Goal: Transaction & Acquisition: Purchase product/service

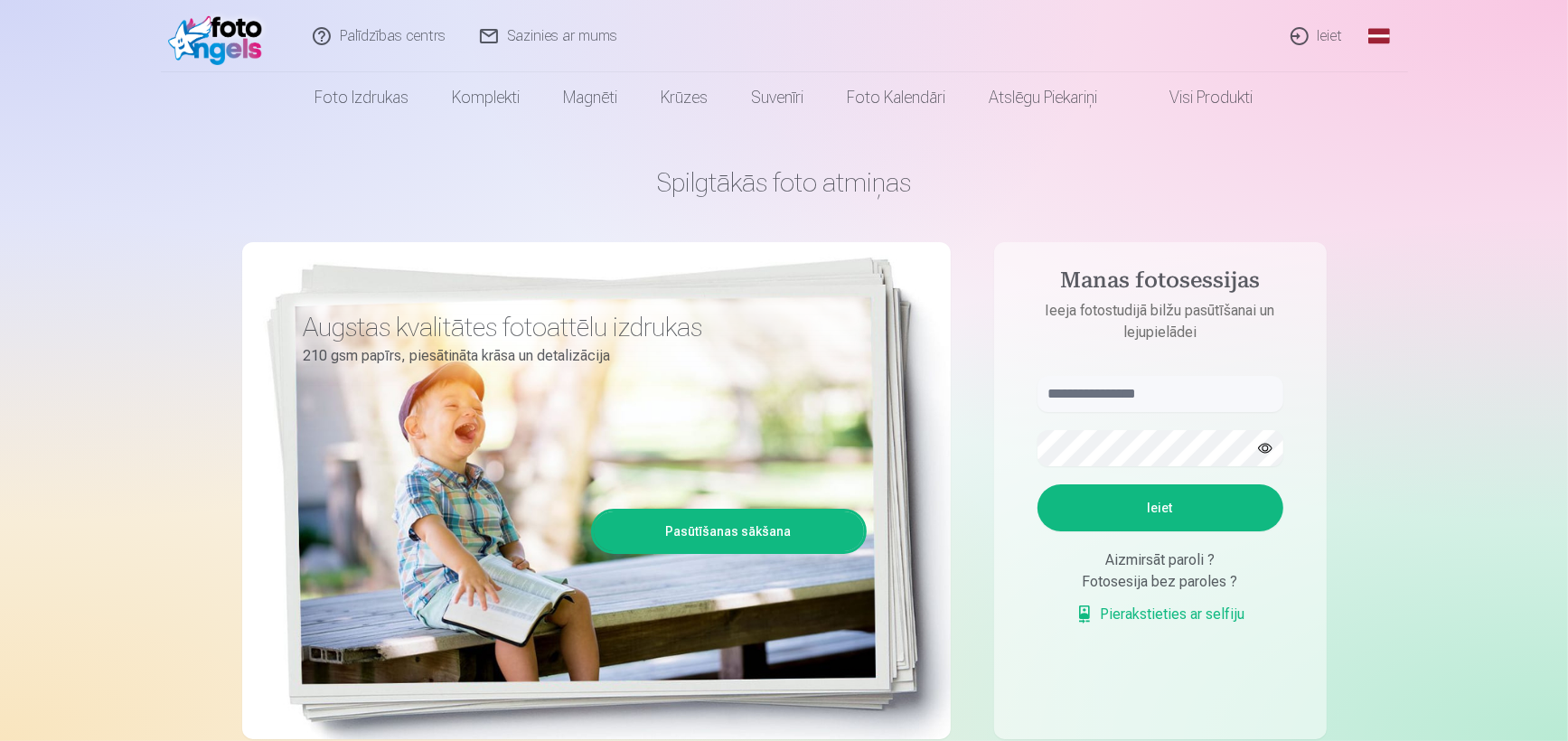
click at [1323, 37] on link "Ieiet" at bounding box center [1317, 36] width 87 height 72
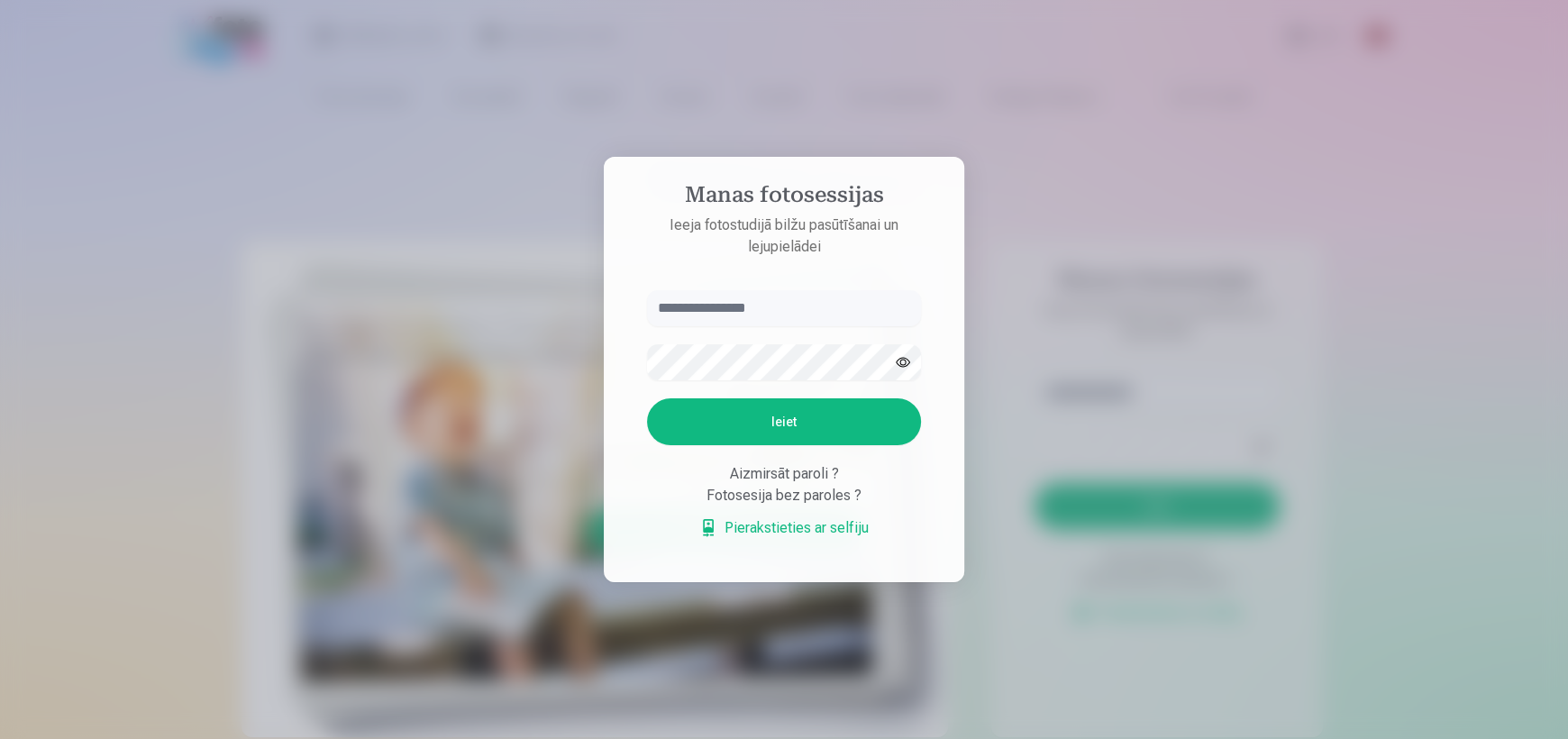
click at [750, 307] on input "text" at bounding box center [784, 308] width 274 height 36
click at [724, 325] on input "text" at bounding box center [784, 308] width 274 height 36
click at [365, 239] on div at bounding box center [784, 370] width 1568 height 739
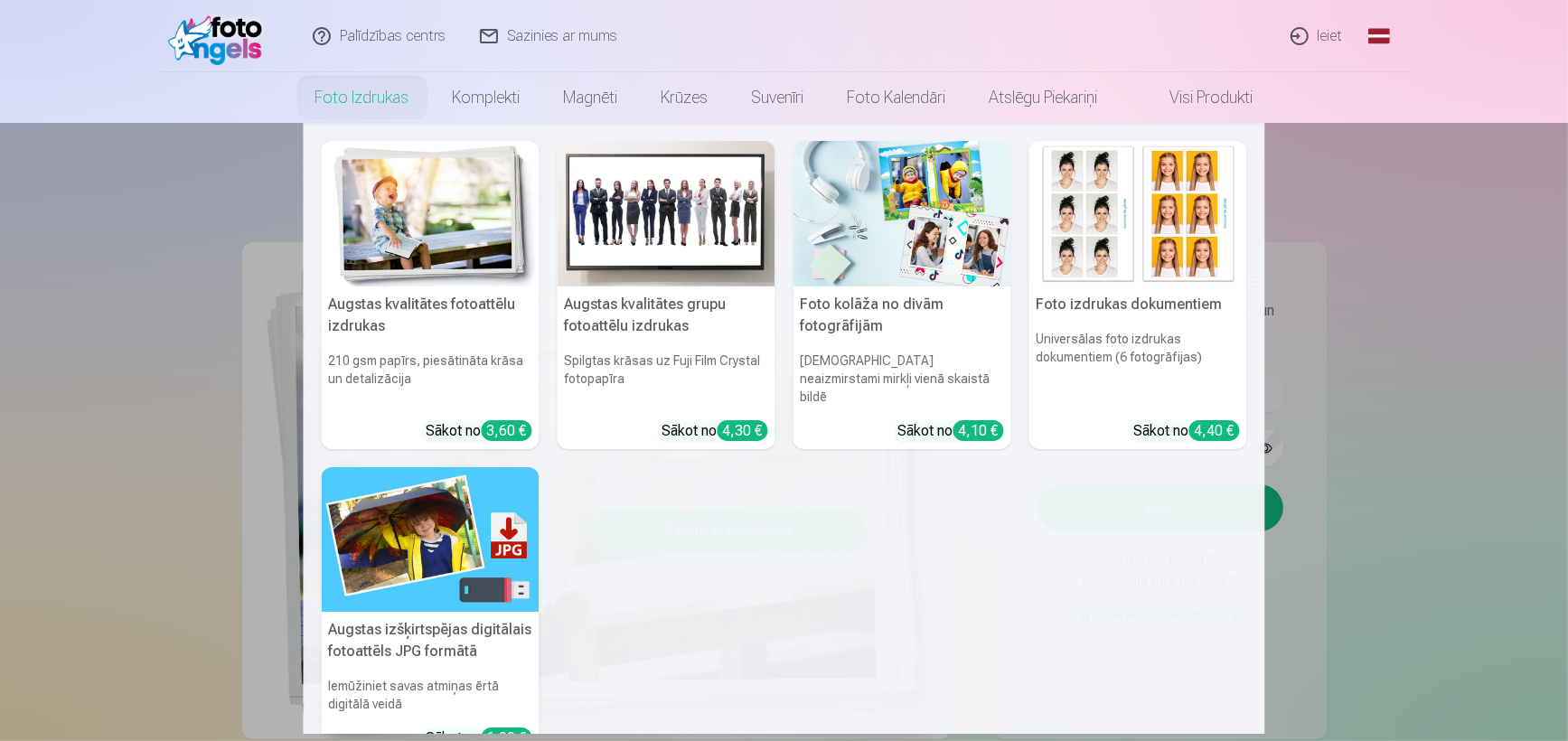
click at [1403, 411] on nav "Augstas kvalitātes fotoattēlu izdrukas 210 gsm papīrs, piesātināta krāsa un det…" at bounding box center [784, 428] width 1568 height 611
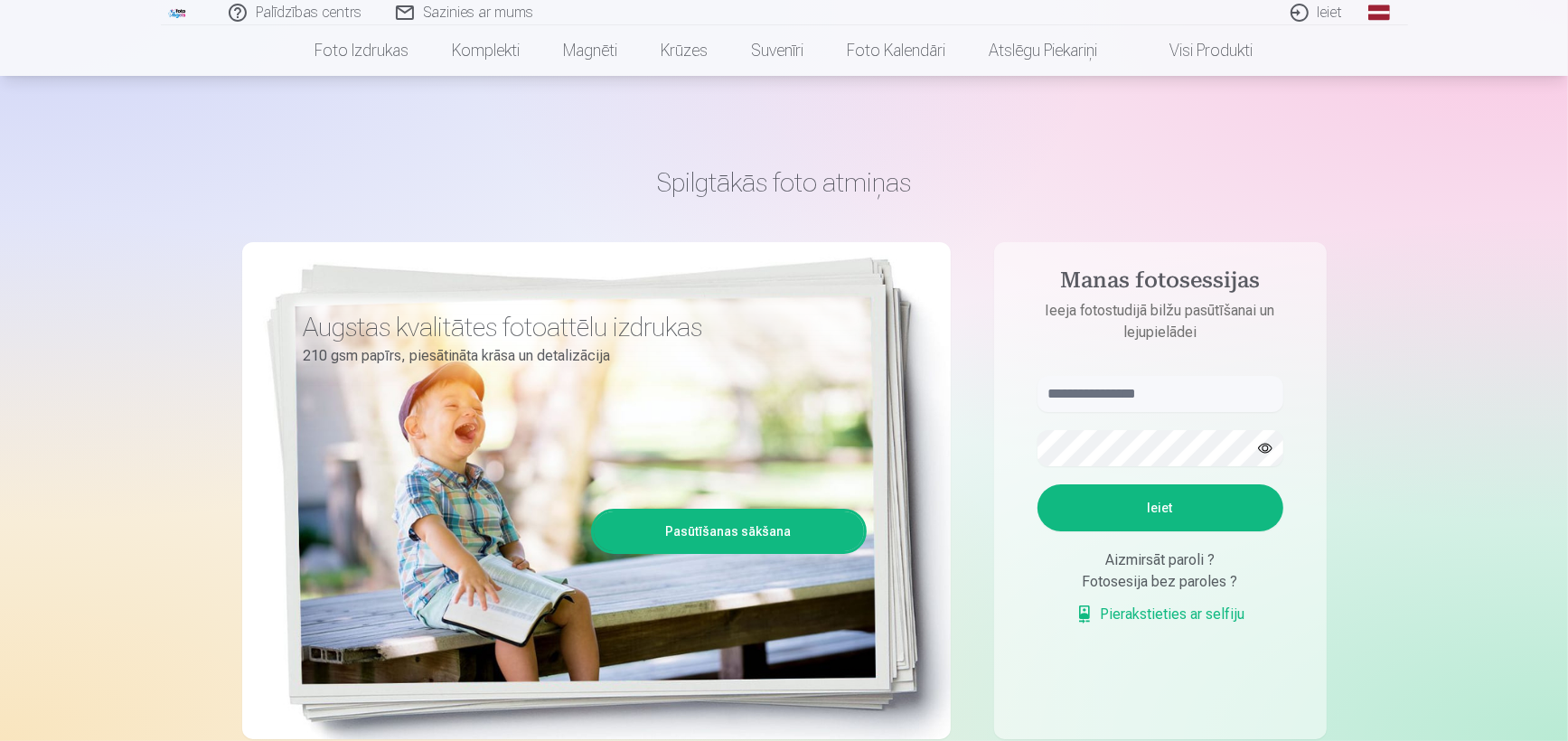
scroll to position [181, 0]
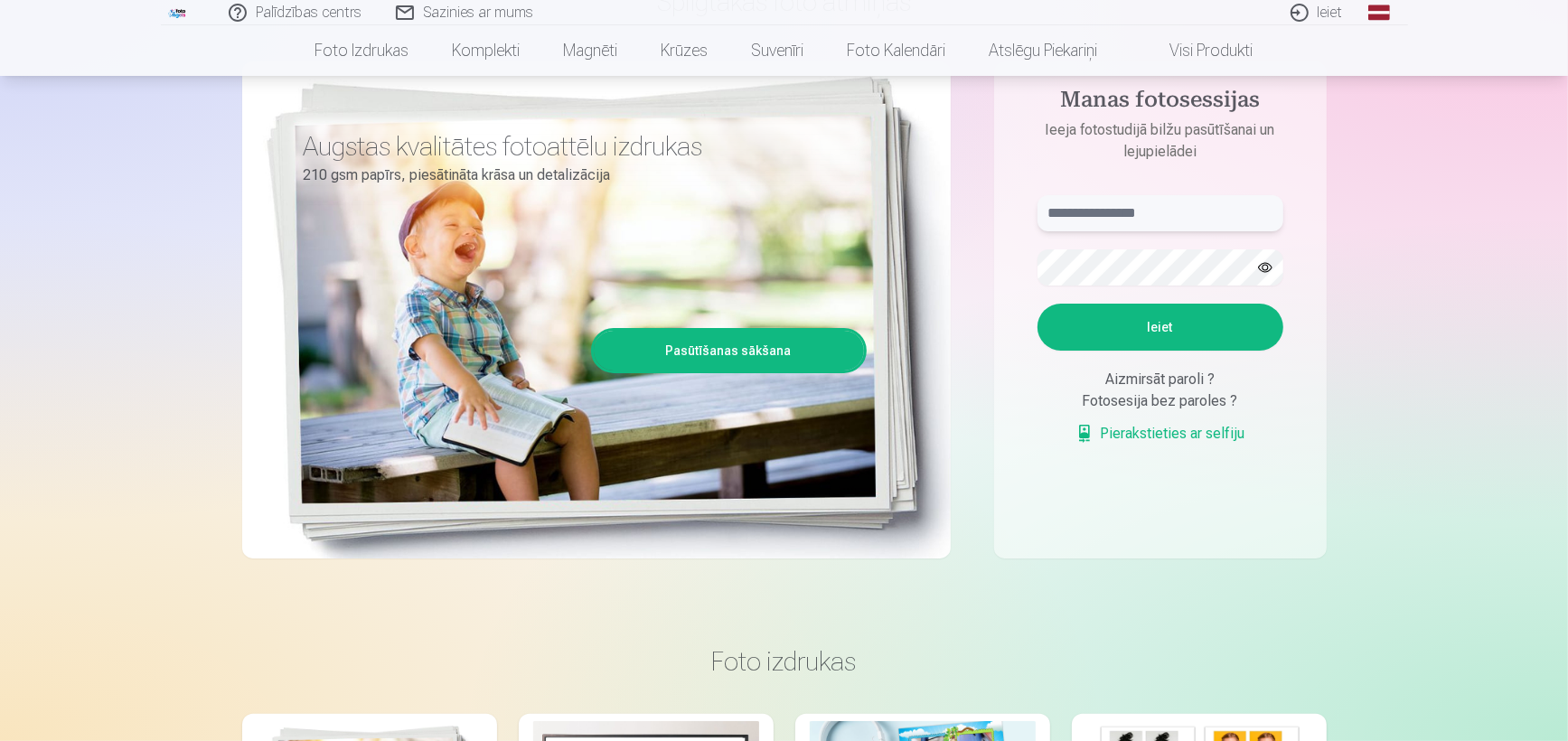
click at [1125, 219] on input "text" at bounding box center [1160, 213] width 246 height 36
type input "*"
